Goal: Task Accomplishment & Management: Manage account settings

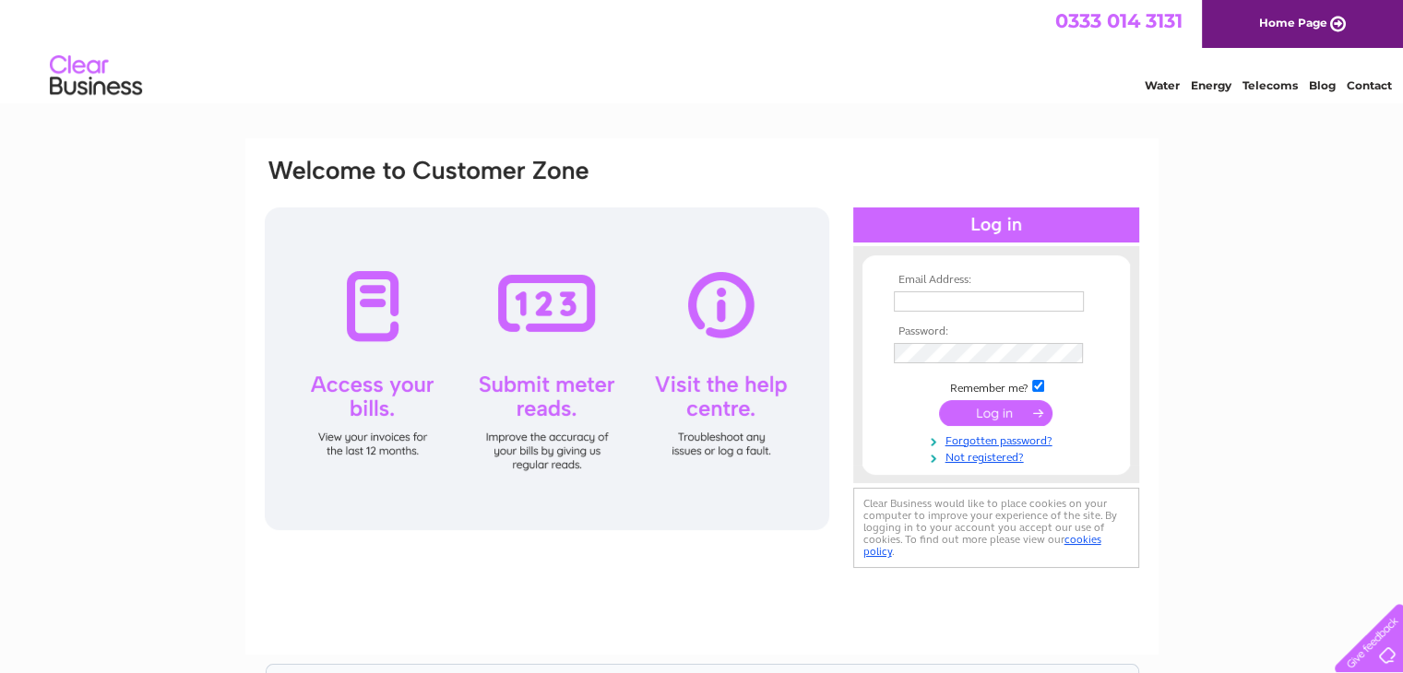
click at [930, 292] on input "text" at bounding box center [989, 301] width 190 height 20
type input "[EMAIL_ADDRESS][DOMAIN_NAME]"
click at [1026, 408] on input "submit" at bounding box center [995, 413] width 113 height 26
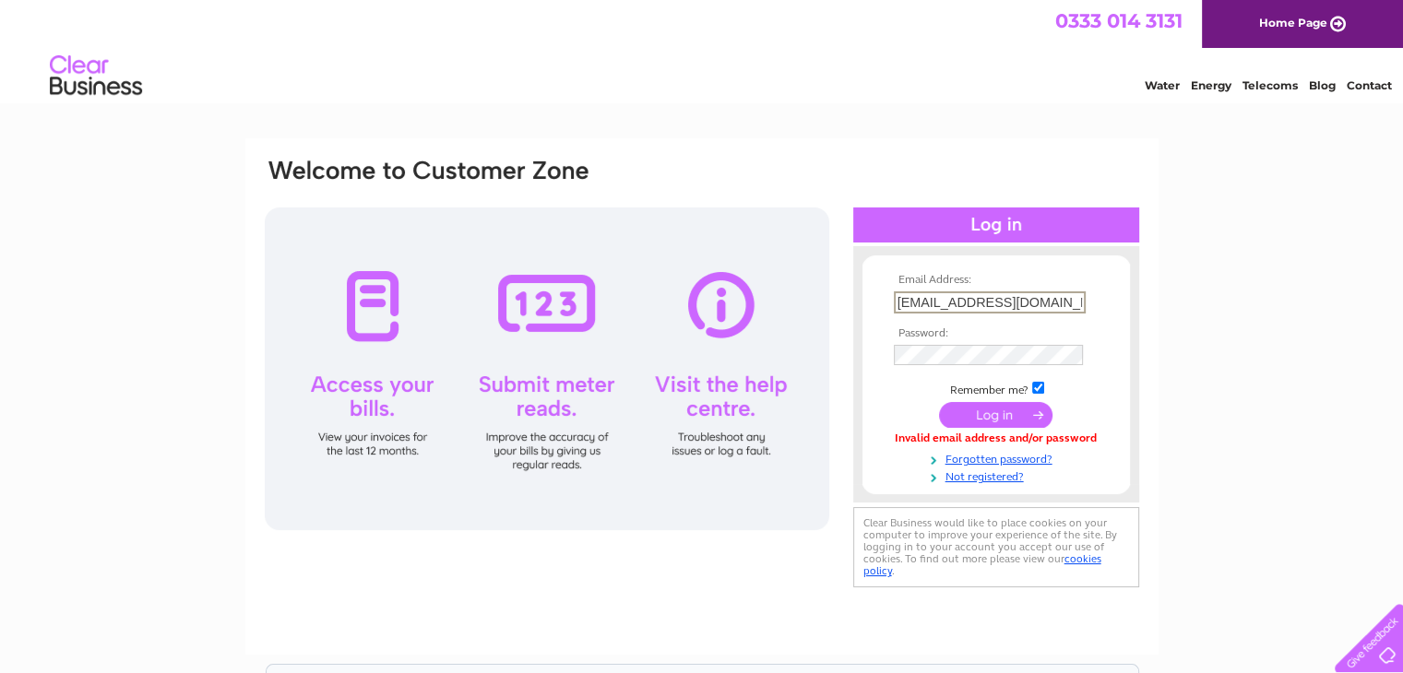
drag, startPoint x: 904, startPoint y: 311, endPoint x: 944, endPoint y: 392, distance: 90.7
click at [904, 322] on tbody "Email Address: billiemains@gmail.com Password: Remember me?" at bounding box center [996, 379] width 214 height 210
click at [939, 401] on input "submit" at bounding box center [995, 414] width 113 height 26
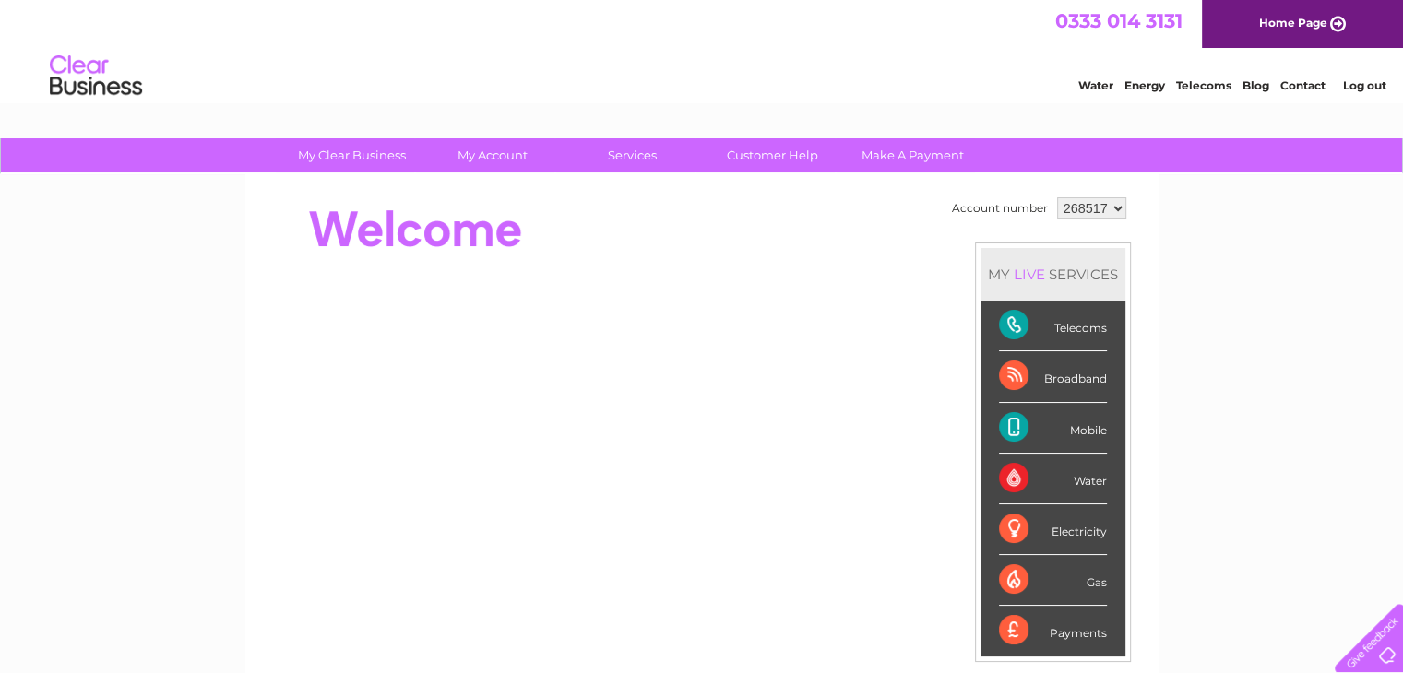
click at [1059, 531] on div "Electricity" at bounding box center [1053, 529] width 108 height 51
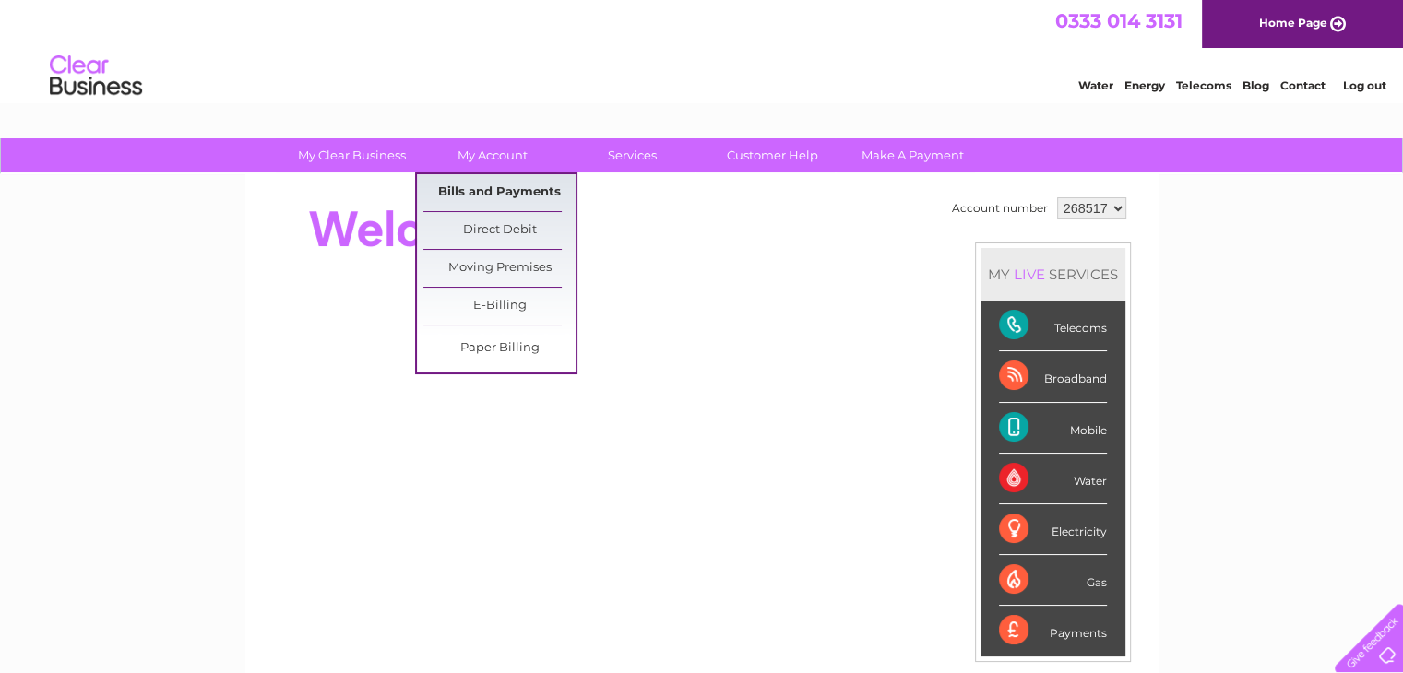
click at [479, 191] on link "Bills and Payments" at bounding box center [499, 192] width 152 height 37
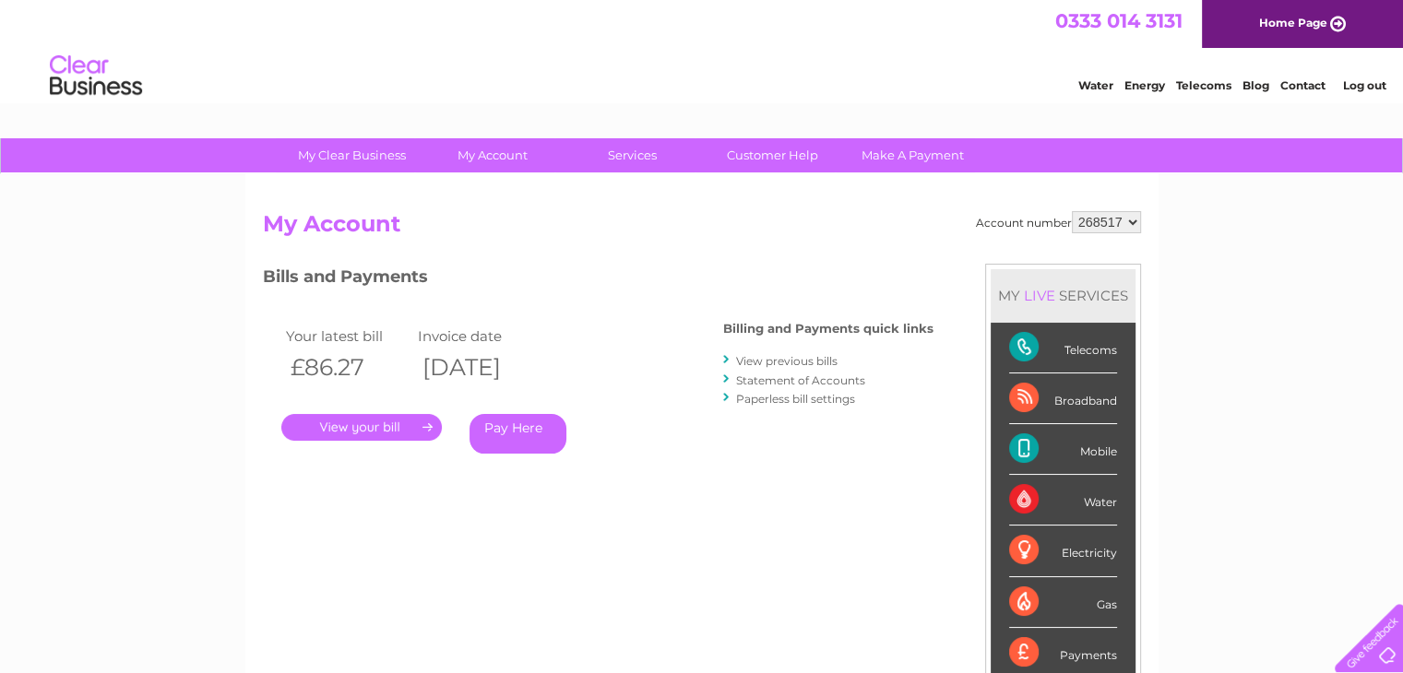
click at [358, 431] on link "." at bounding box center [361, 427] width 160 height 27
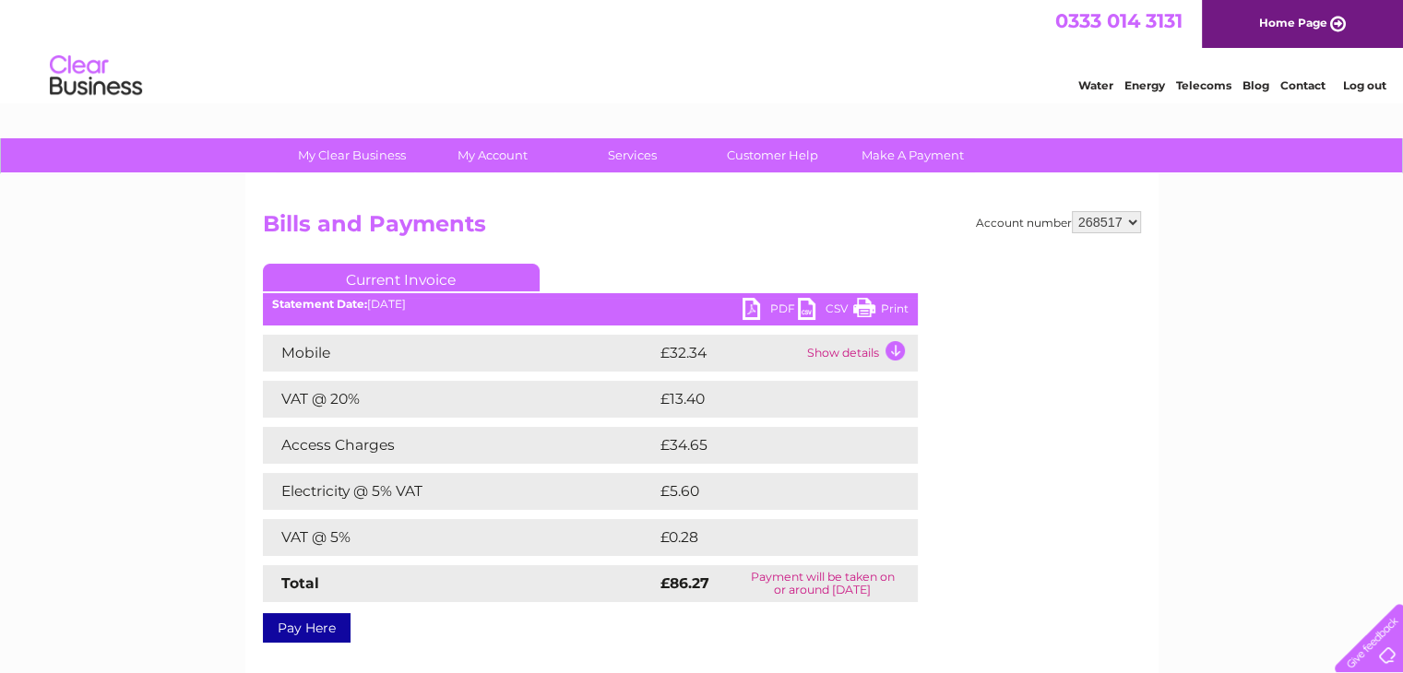
click at [862, 307] on link "Print" at bounding box center [880, 311] width 55 height 27
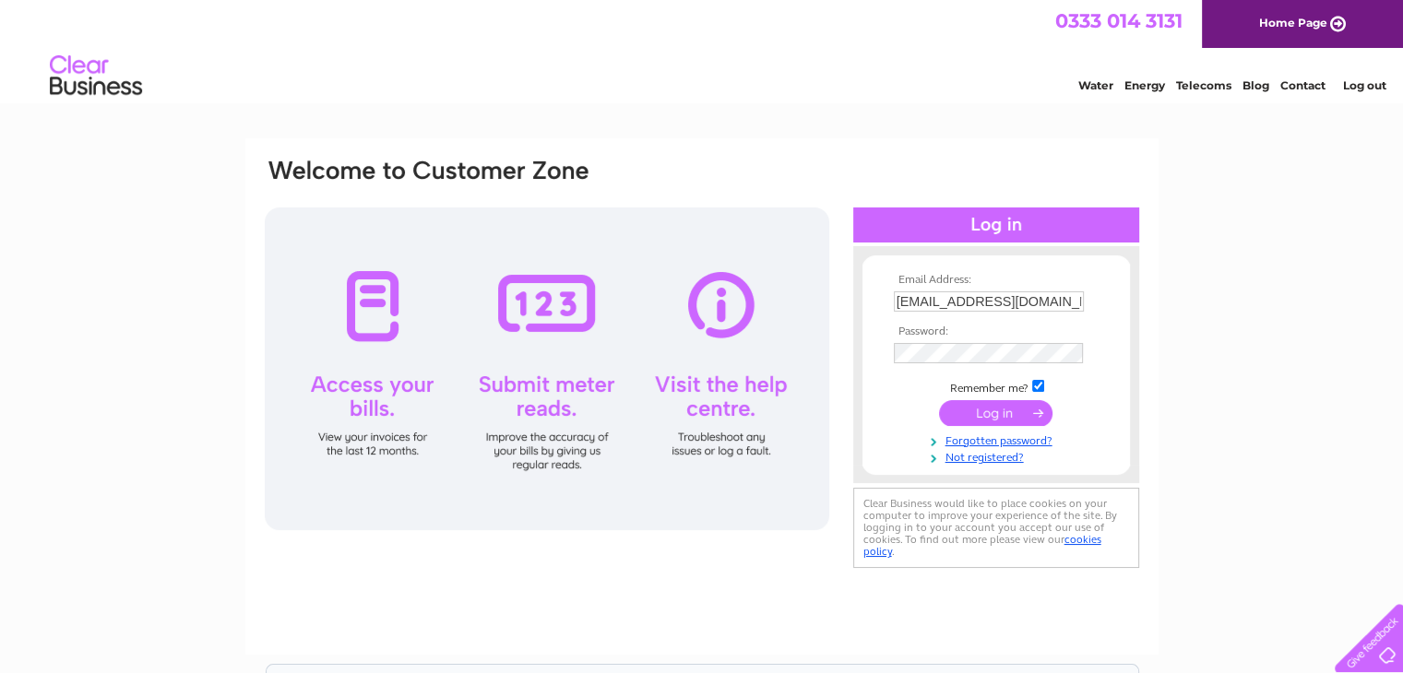
click at [1371, 86] on link "Log out" at bounding box center [1363, 85] width 43 height 14
